Goal: Find specific page/section: Find specific page/section

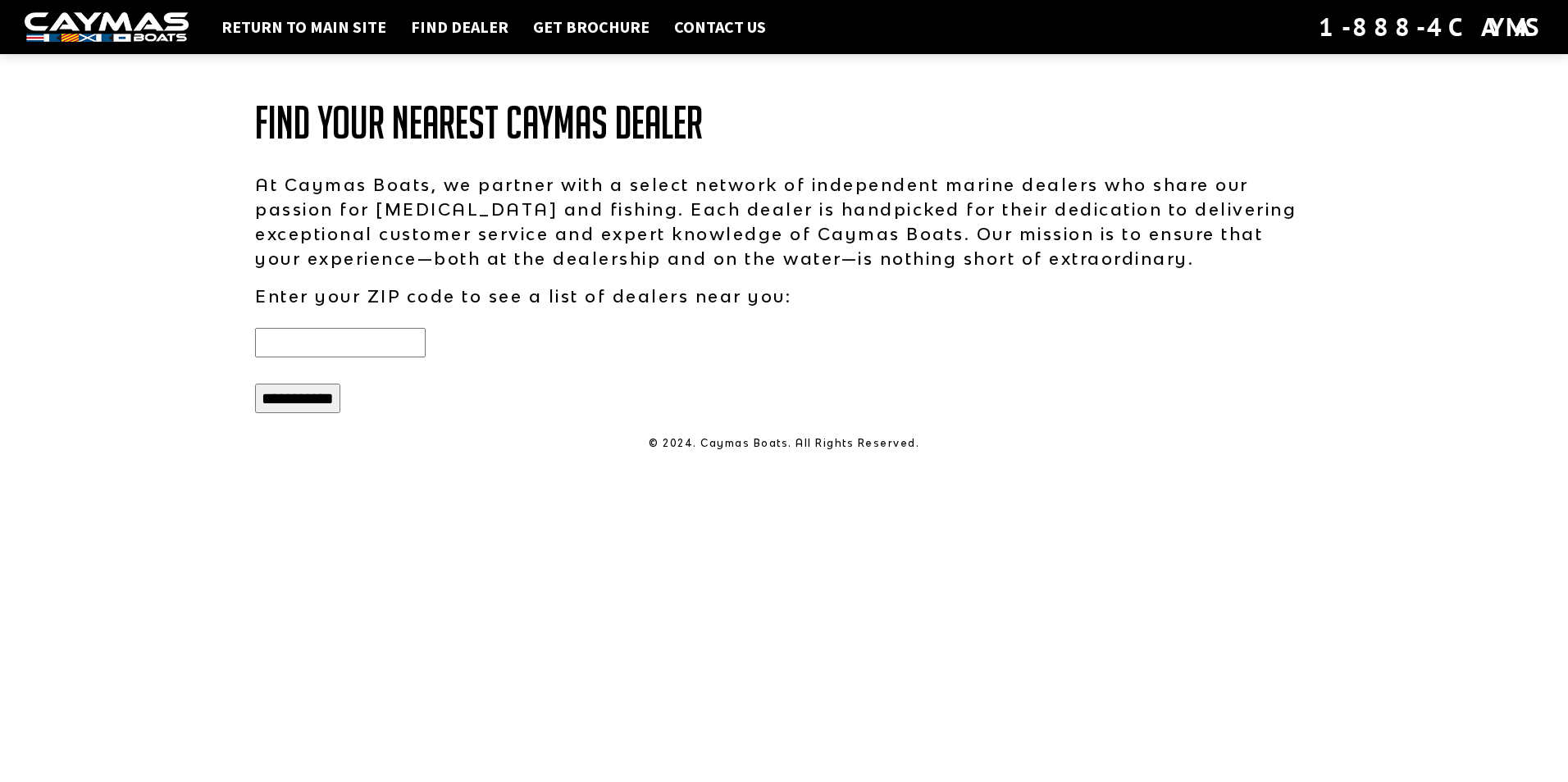
click at [326, 345] on input "text" at bounding box center [340, 343] width 170 height 30
type input "*****"
click at [295, 402] on input "**********" at bounding box center [297, 398] width 85 height 30
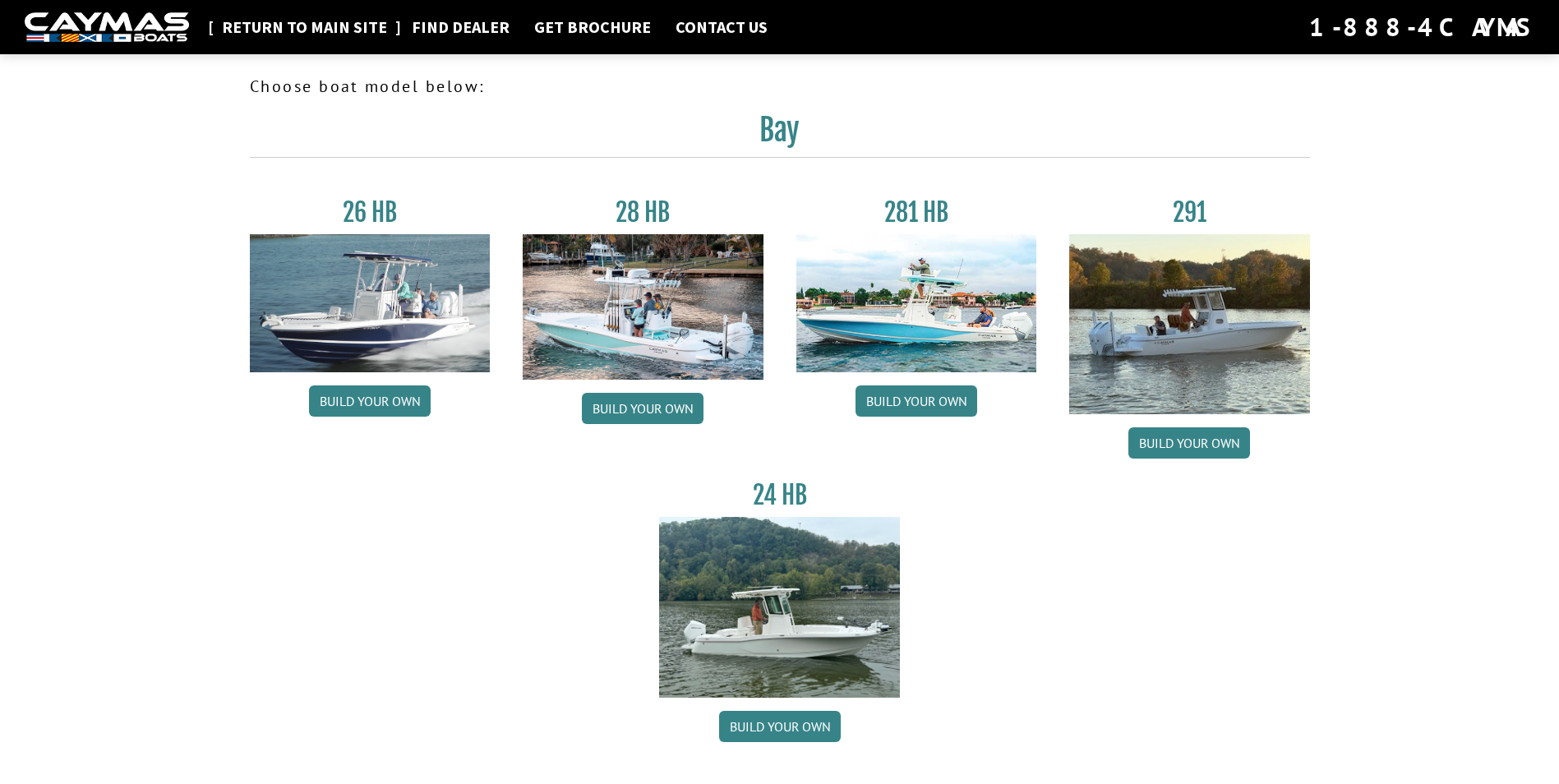
click at [310, 25] on link "Return to main site" at bounding box center [304, 27] width 182 height 22
